Goal: Task Accomplishment & Management: Manage account settings

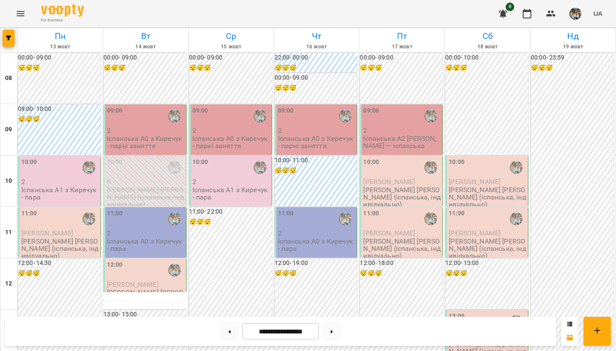
click at [51, 181] on p "2" at bounding box center [59, 181] width 77 height 7
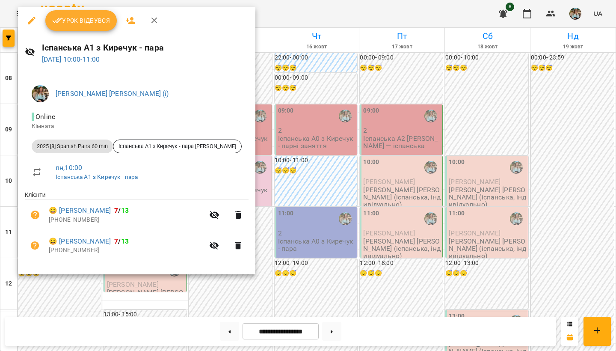
click at [92, 24] on span "Урок відбувся" at bounding box center [81, 20] width 58 height 10
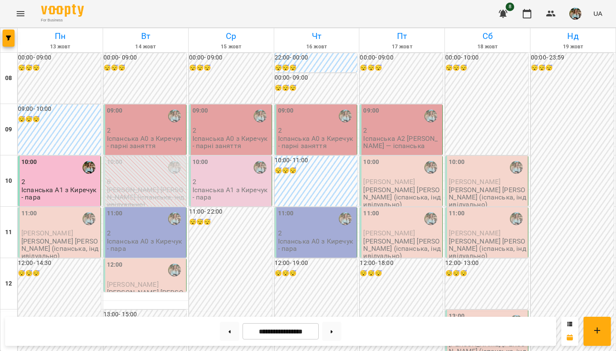
click at [60, 161] on div "10:00" at bounding box center [59, 168] width 77 height 20
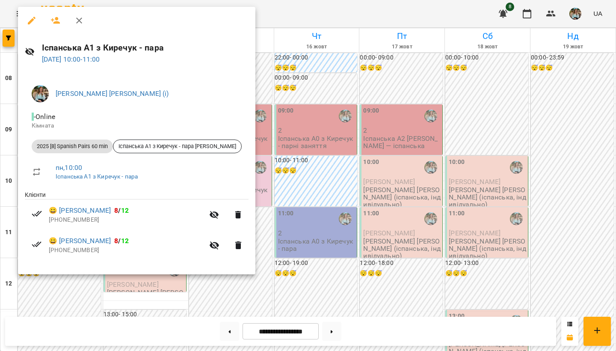
click at [53, 291] on div at bounding box center [308, 175] width 616 height 351
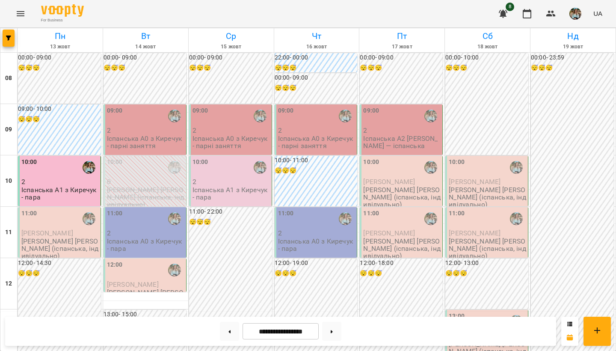
click at [206, 186] on p "Іспанська А1 з Киречук - пара" at bounding box center [231, 193] width 77 height 15
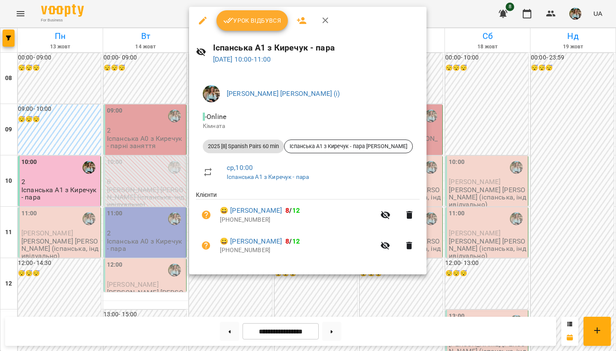
click at [59, 299] on div at bounding box center [308, 175] width 616 height 351
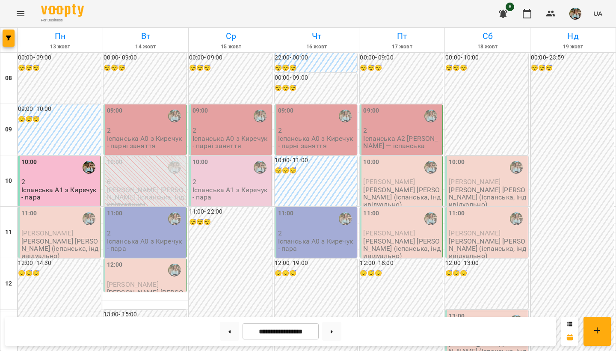
click at [53, 239] on p "[PERSON_NAME] [PERSON_NAME] (іспанська, індивідуально)" at bounding box center [59, 249] width 77 height 22
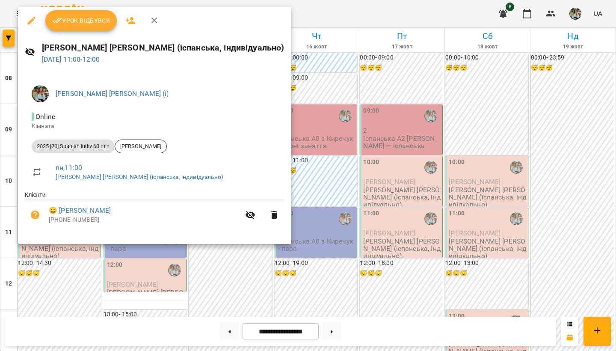
click at [92, 15] on button "Урок відбувся" at bounding box center [81, 20] width 72 height 21
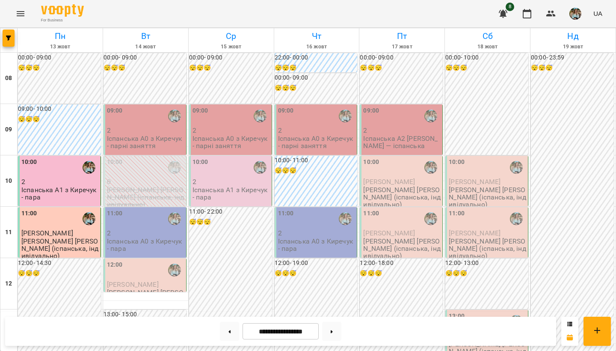
click at [59, 225] on div "11:00" at bounding box center [59, 219] width 77 height 20
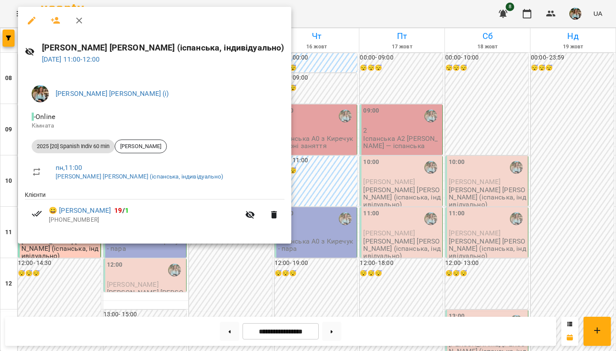
click at [56, 288] on div at bounding box center [308, 175] width 616 height 351
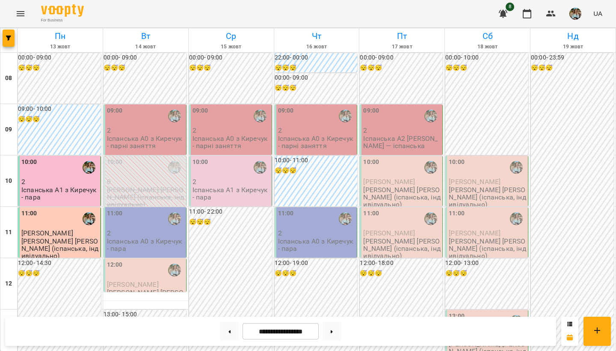
scroll to position [26, 0]
